Goal: Task Accomplishment & Management: Complete application form

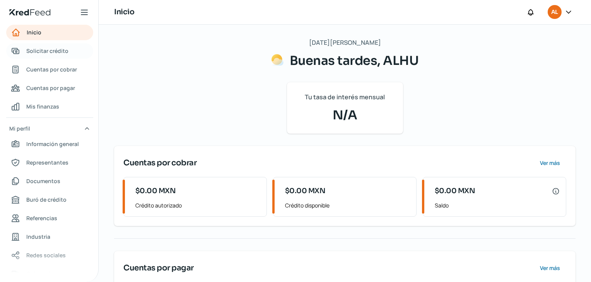
click at [45, 50] on span "Solicitar crédito" at bounding box center [47, 51] width 42 height 10
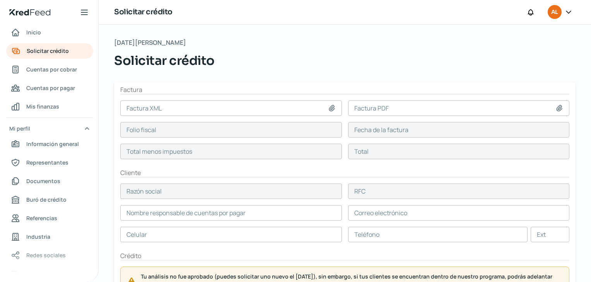
click at [571, 12] on icon at bounding box center [569, 12] width 8 height 8
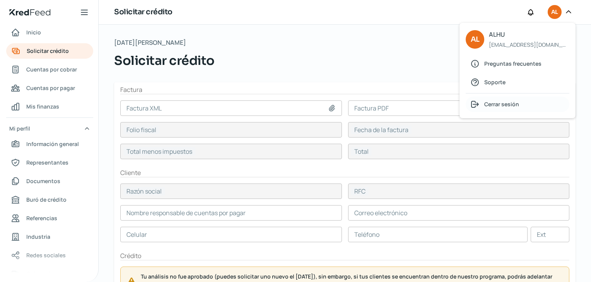
click at [503, 105] on span "Cerrar sesión" at bounding box center [501, 104] width 35 height 10
